Goal: Check status: Check status

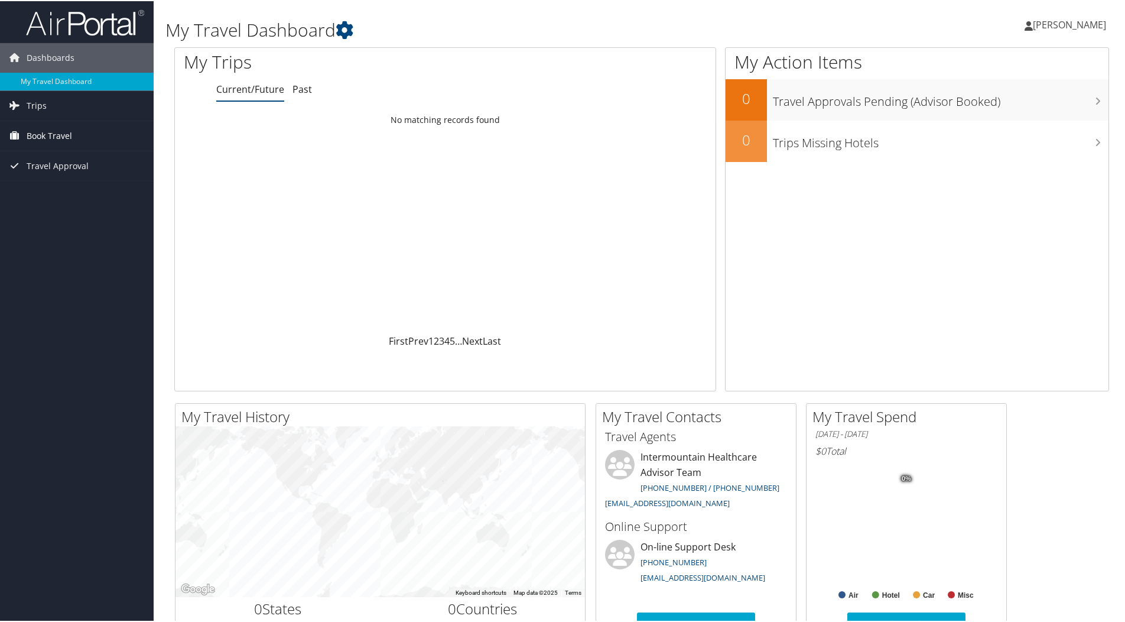
click at [59, 131] on span "Book Travel" at bounding box center [50, 135] width 46 height 30
click at [74, 187] on link "Book/Manage Online Trips" at bounding box center [77, 194] width 154 height 18
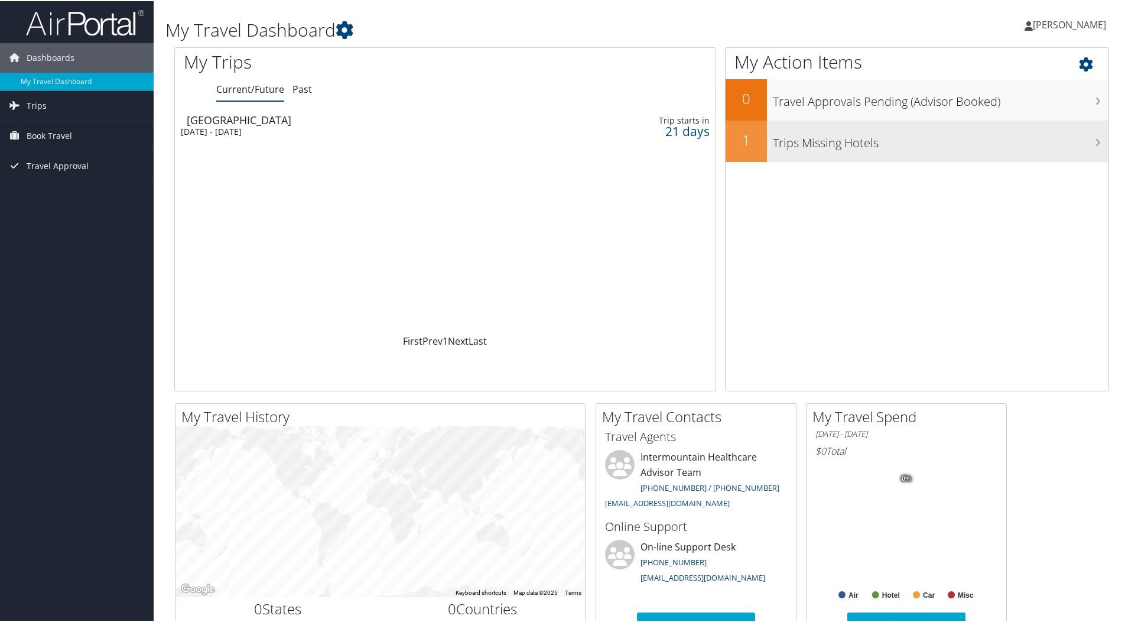
click at [805, 146] on h3 "Trips Missing Hotels" at bounding box center [941, 139] width 336 height 22
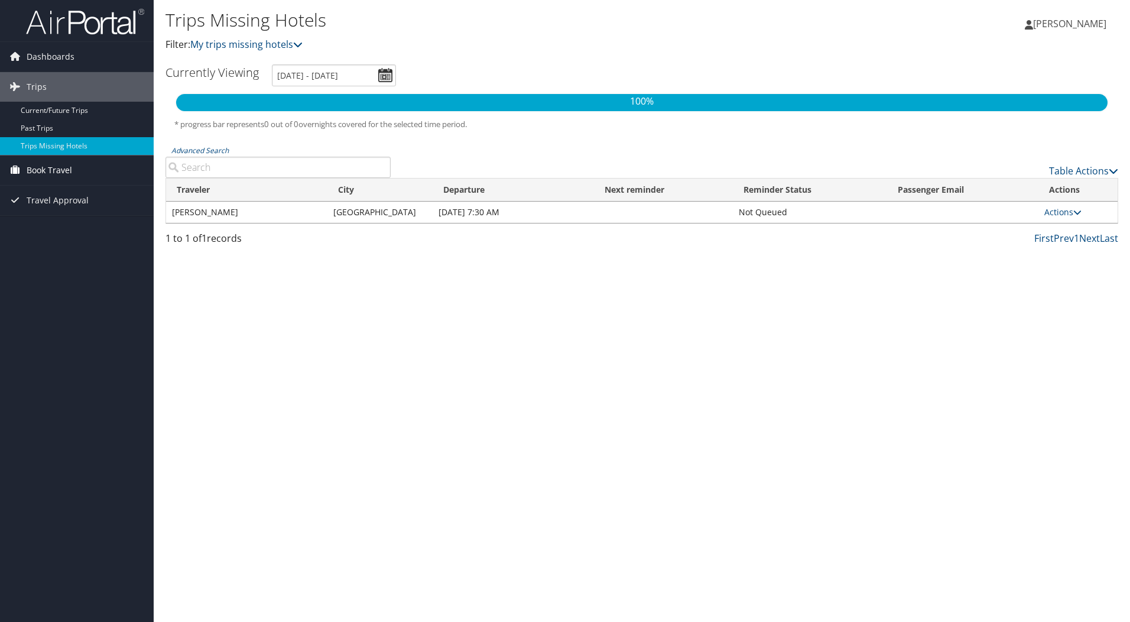
click at [58, 169] on span "Book Travel" at bounding box center [50, 170] width 46 height 30
click at [81, 231] on link "Book/Manage Online Trips" at bounding box center [77, 229] width 154 height 18
drag, startPoint x: 50, startPoint y: 86, endPoint x: 71, endPoint y: 89, distance: 21.5
click at [50, 85] on link "Trips" at bounding box center [77, 87] width 154 height 30
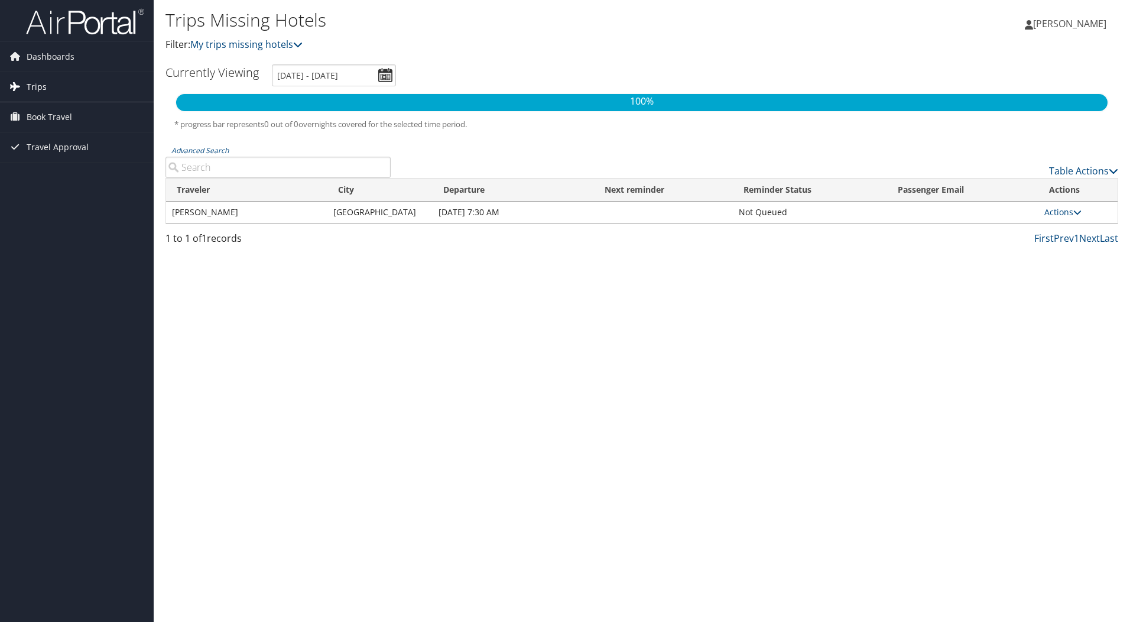
click at [38, 84] on span "Trips" at bounding box center [37, 87] width 20 height 30
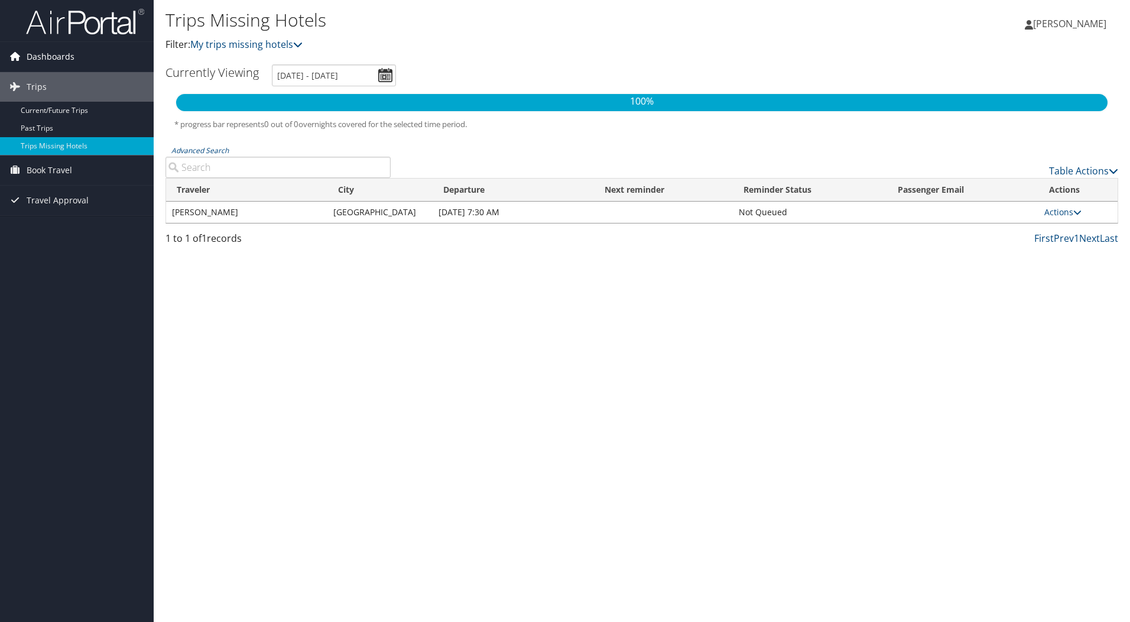
click at [50, 53] on span "Dashboards" at bounding box center [51, 57] width 48 height 30
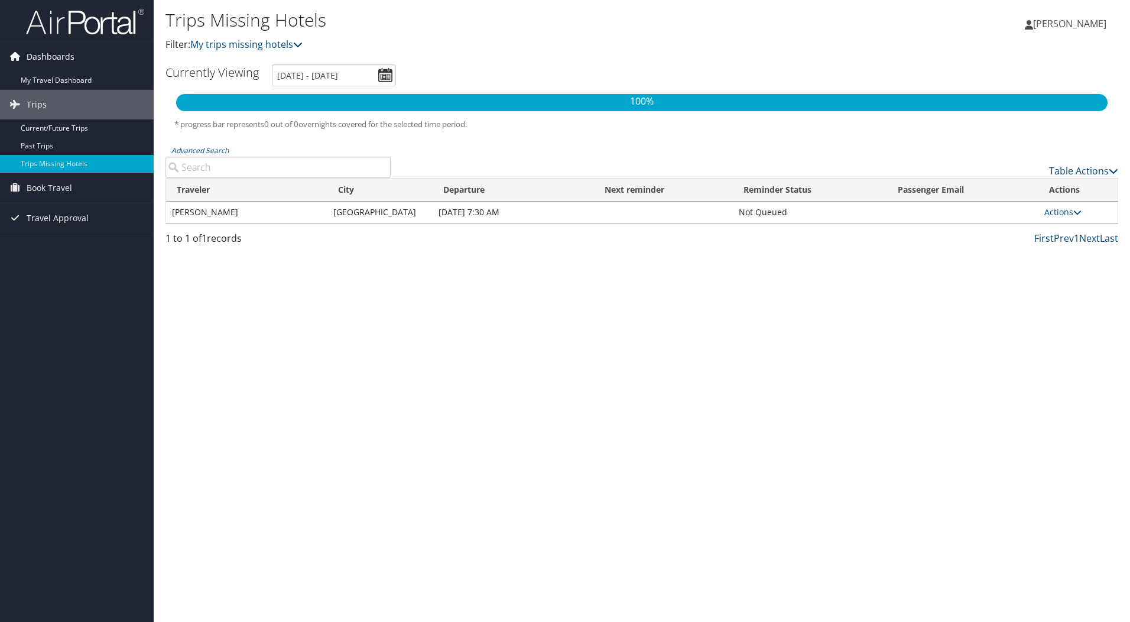
click at [60, 57] on span "Dashboards" at bounding box center [51, 57] width 48 height 30
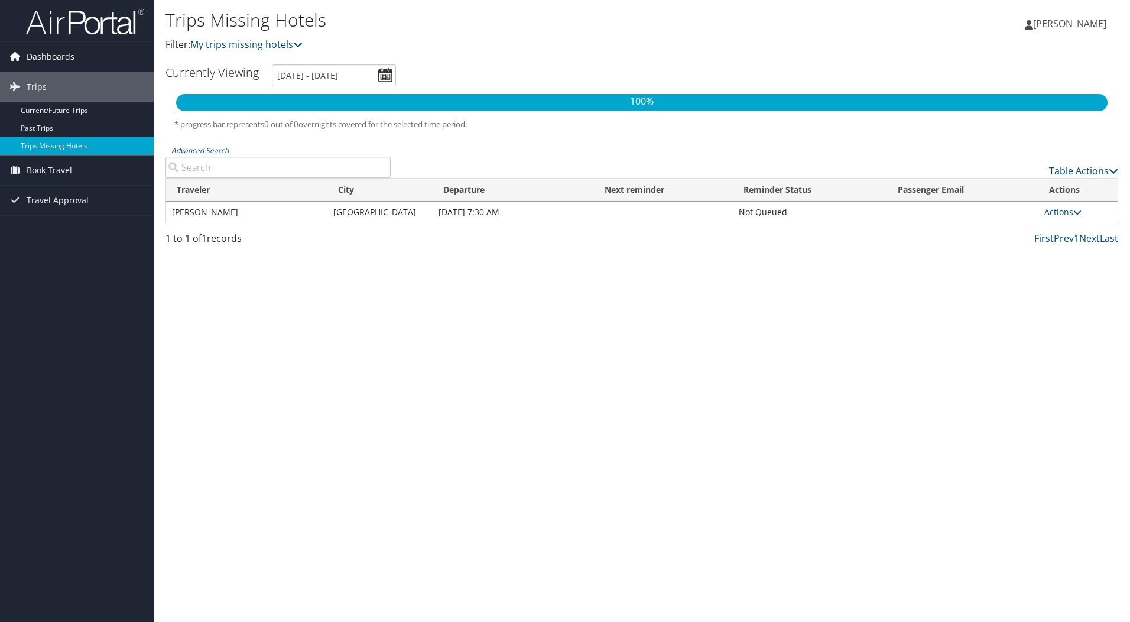
click at [62, 59] on span "Dashboards" at bounding box center [51, 57] width 48 height 30
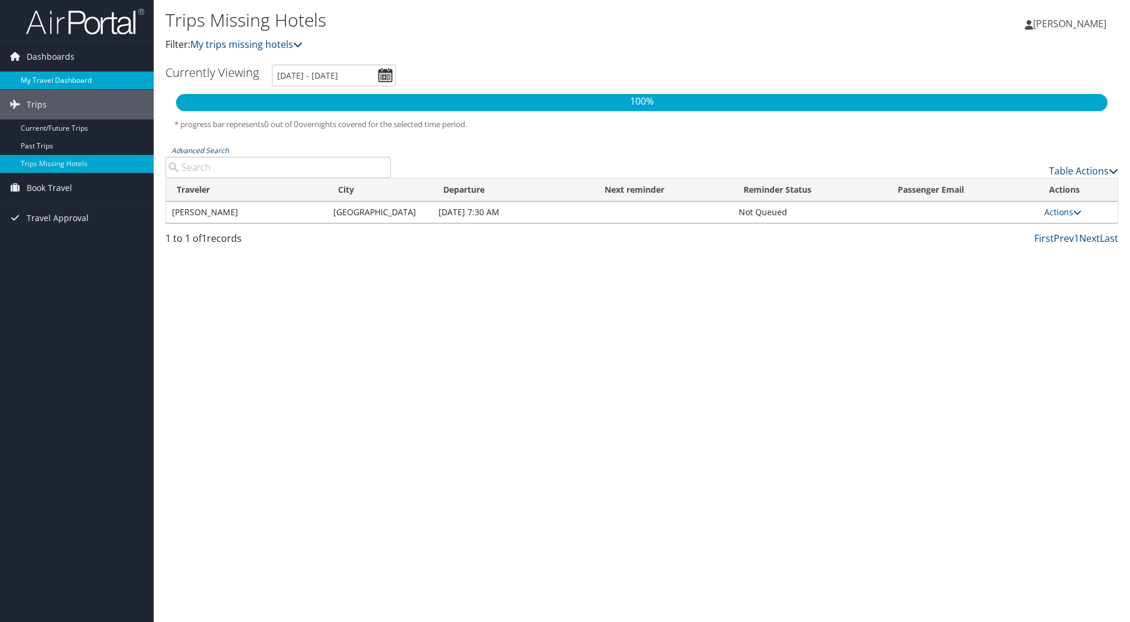
click at [68, 78] on link "My Travel Dashboard" at bounding box center [77, 81] width 154 height 18
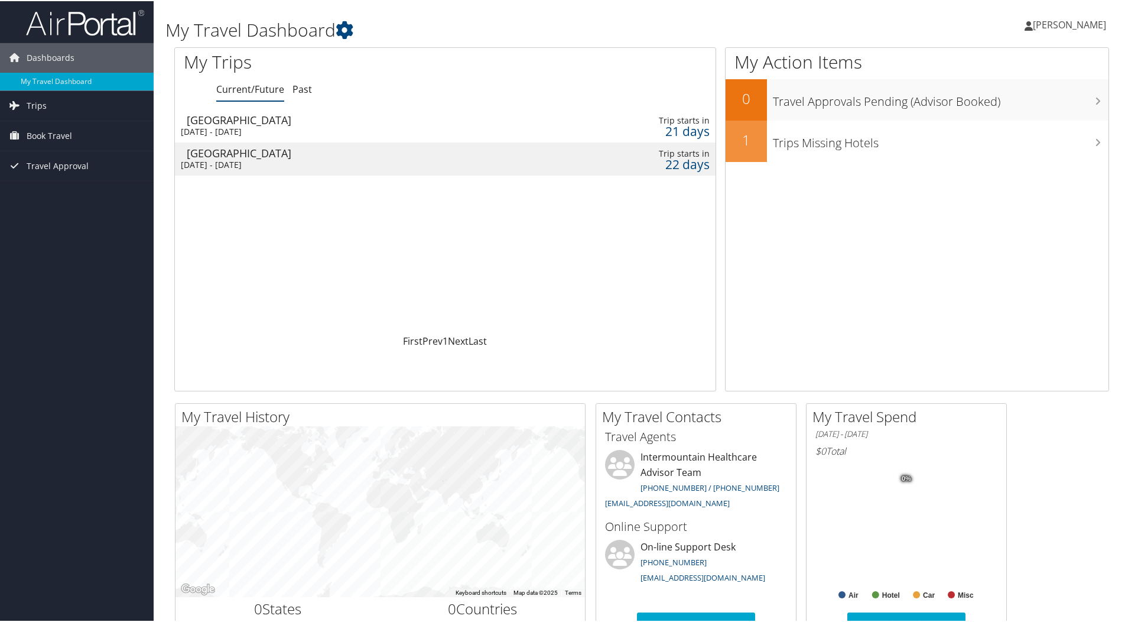
click at [671, 165] on div "22 days" at bounding box center [651, 163] width 118 height 11
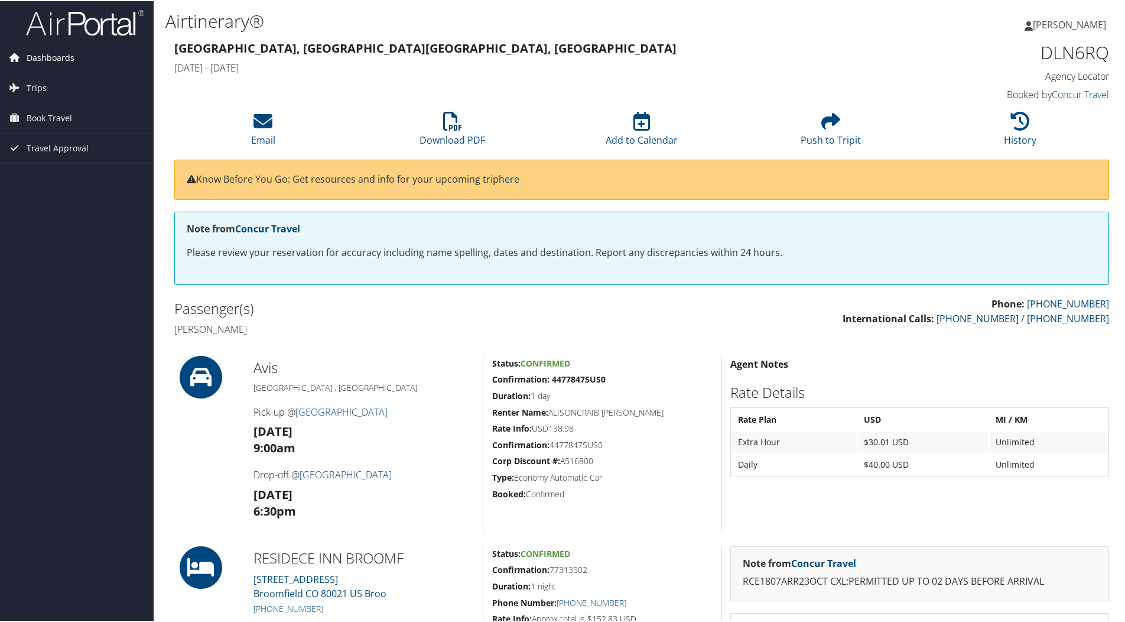
click at [52, 53] on span "Dashboards" at bounding box center [51, 57] width 48 height 30
click at [64, 59] on span "Dashboards" at bounding box center [51, 57] width 48 height 30
click at [61, 67] on span "Dashboards" at bounding box center [51, 57] width 48 height 30
click at [66, 82] on link "My Travel Dashboard" at bounding box center [77, 81] width 154 height 18
